Goal: Navigation & Orientation: Go to known website

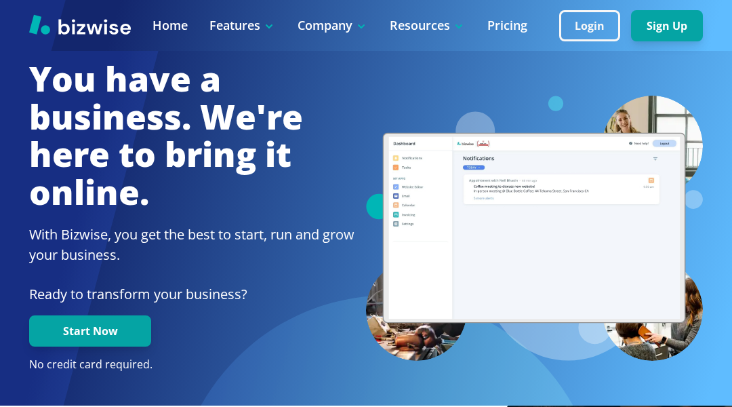
scroll to position [3035, 0]
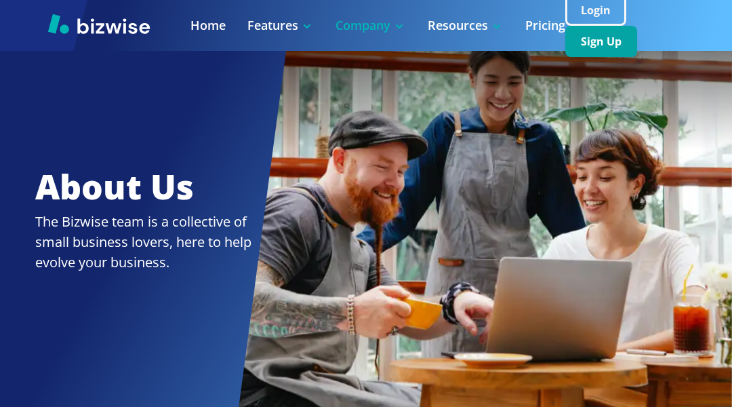
scroll to position [2789, 0]
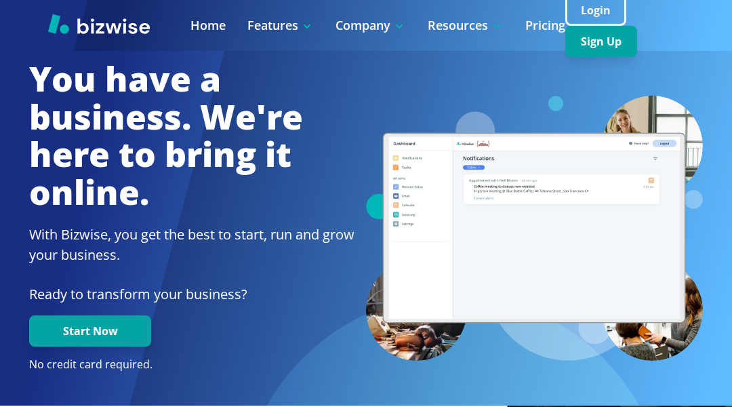
scroll to position [3035, 0]
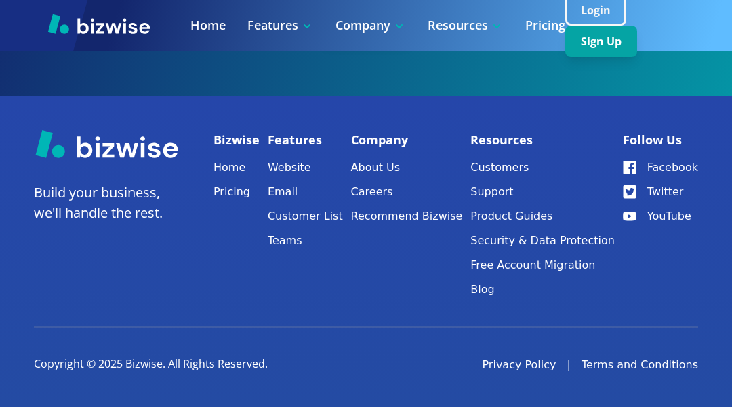
scroll to position [2496, 0]
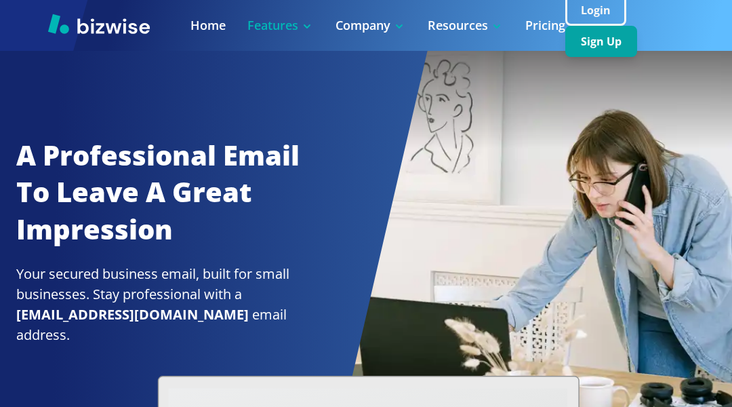
scroll to position [3210, 0]
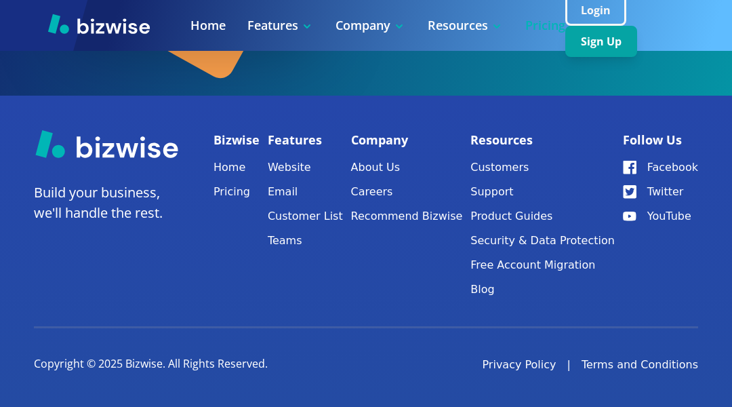
scroll to position [1936, 0]
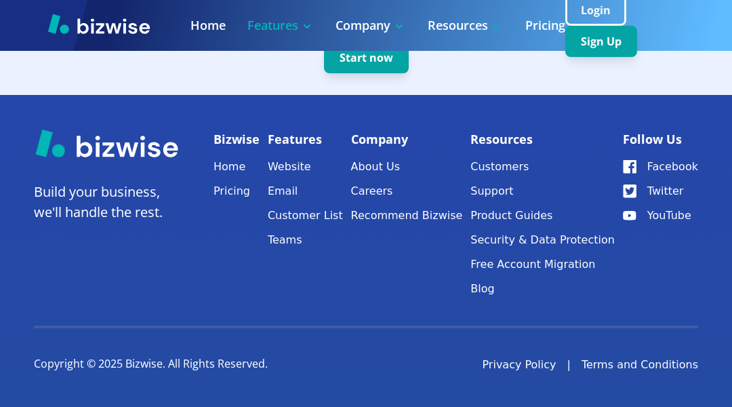
scroll to position [2684, 0]
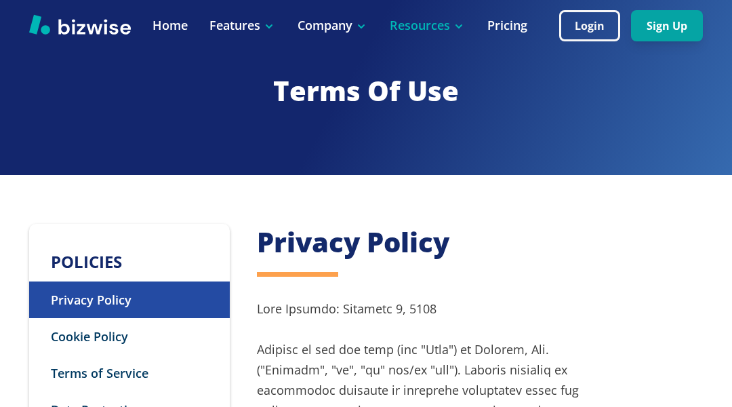
scroll to position [11817, 0]
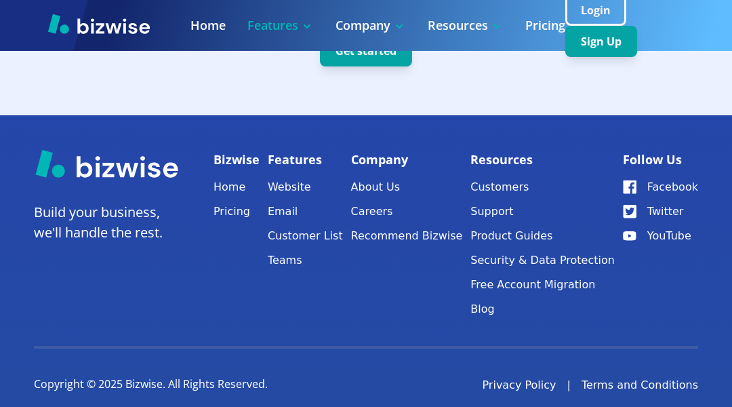
scroll to position [2076, 0]
